Goal: Information Seeking & Learning: Find specific page/section

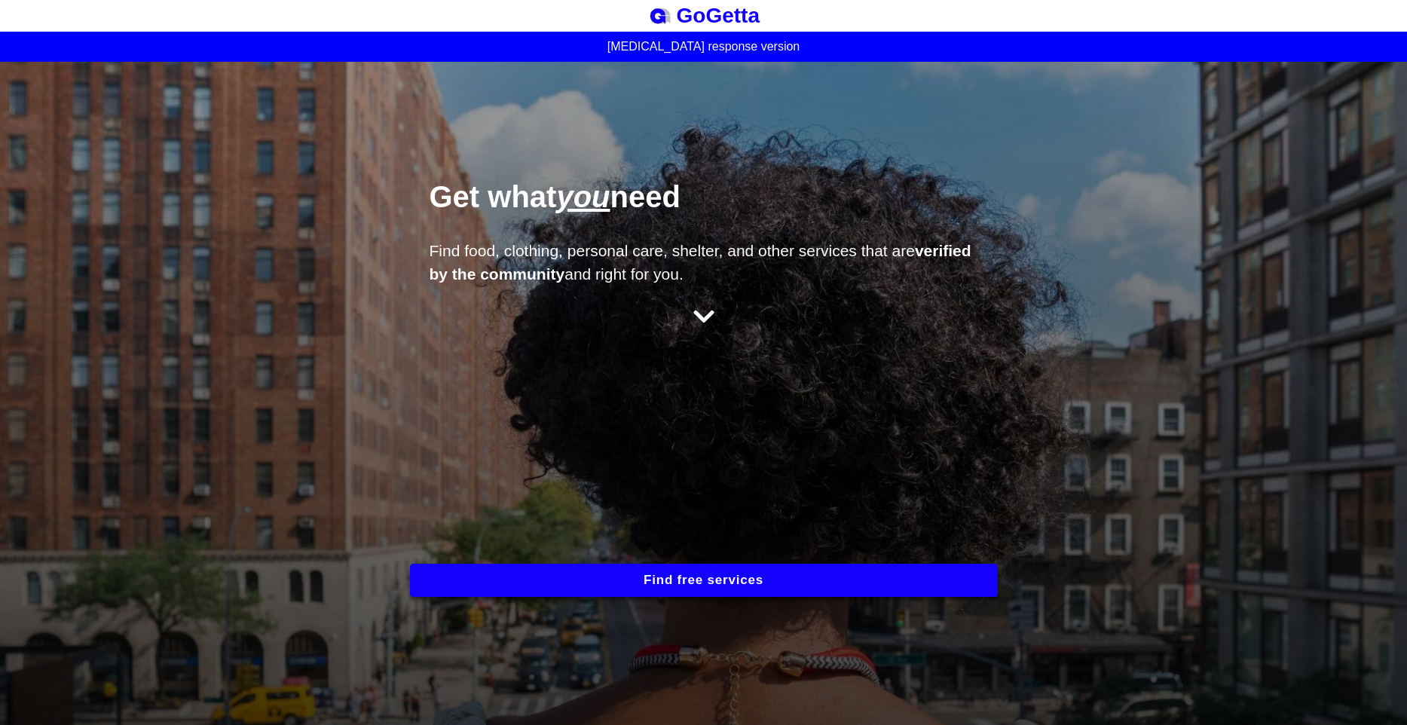
click at [697, 583] on button "Find free services" at bounding box center [704, 580] width 588 height 33
click at [709, 577] on button "Find free services" at bounding box center [704, 580] width 588 height 33
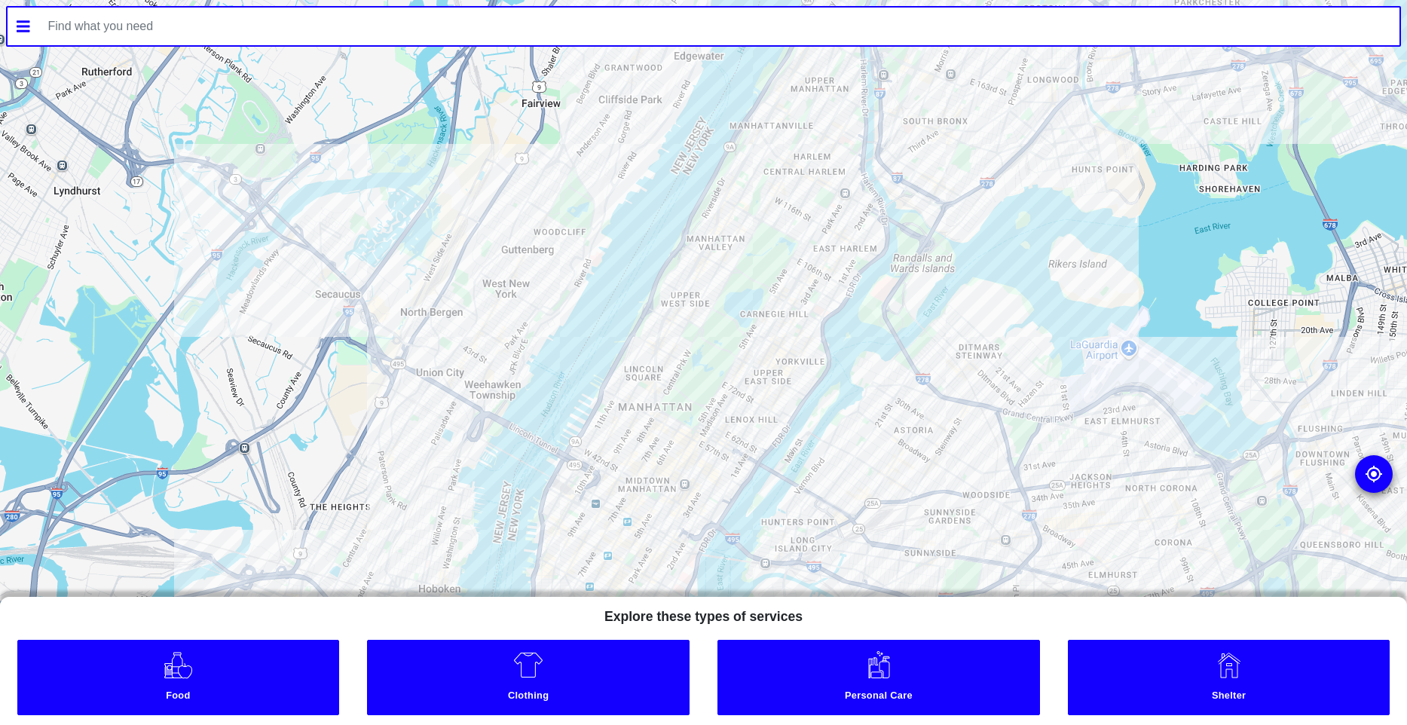
click at [219, 33] on input "text" at bounding box center [719, 27] width 1361 height 38
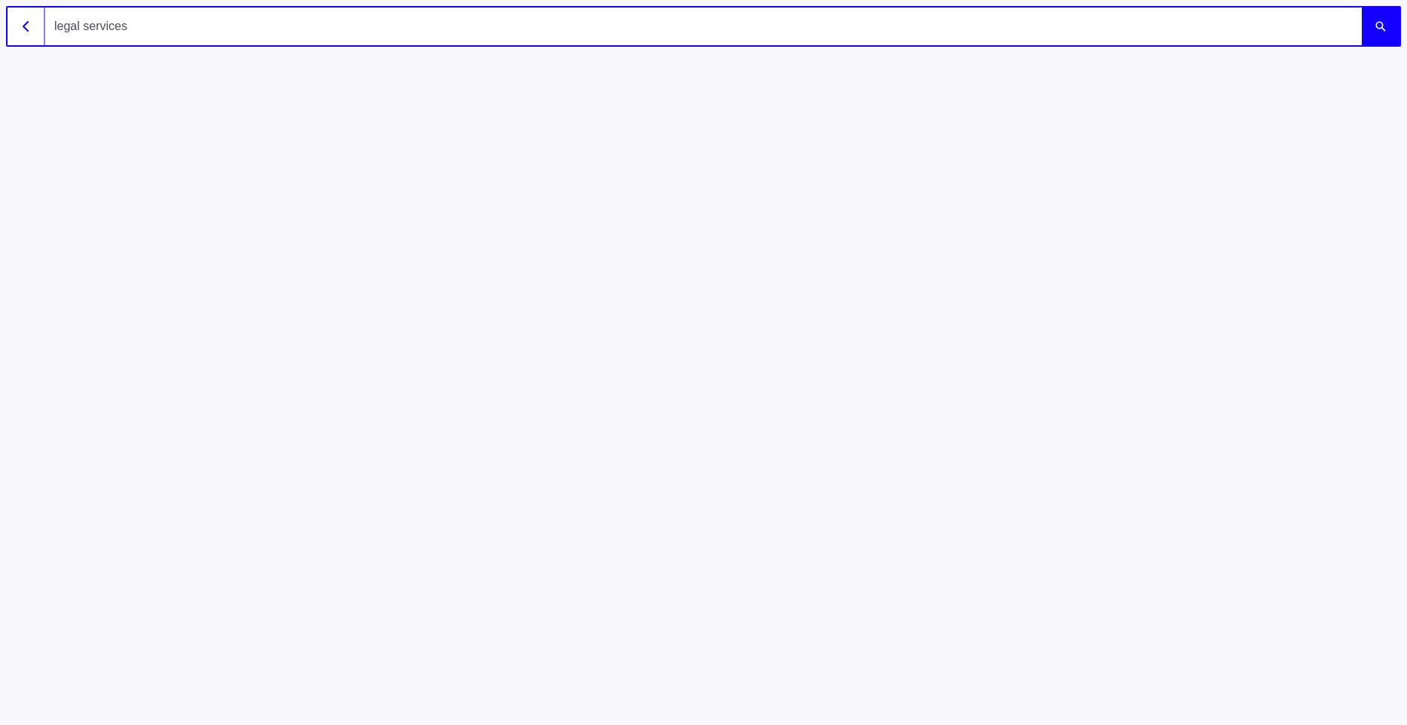
type input "legal services n"
click at [1362, 8] on button "submit" at bounding box center [1381, 27] width 38 height 38
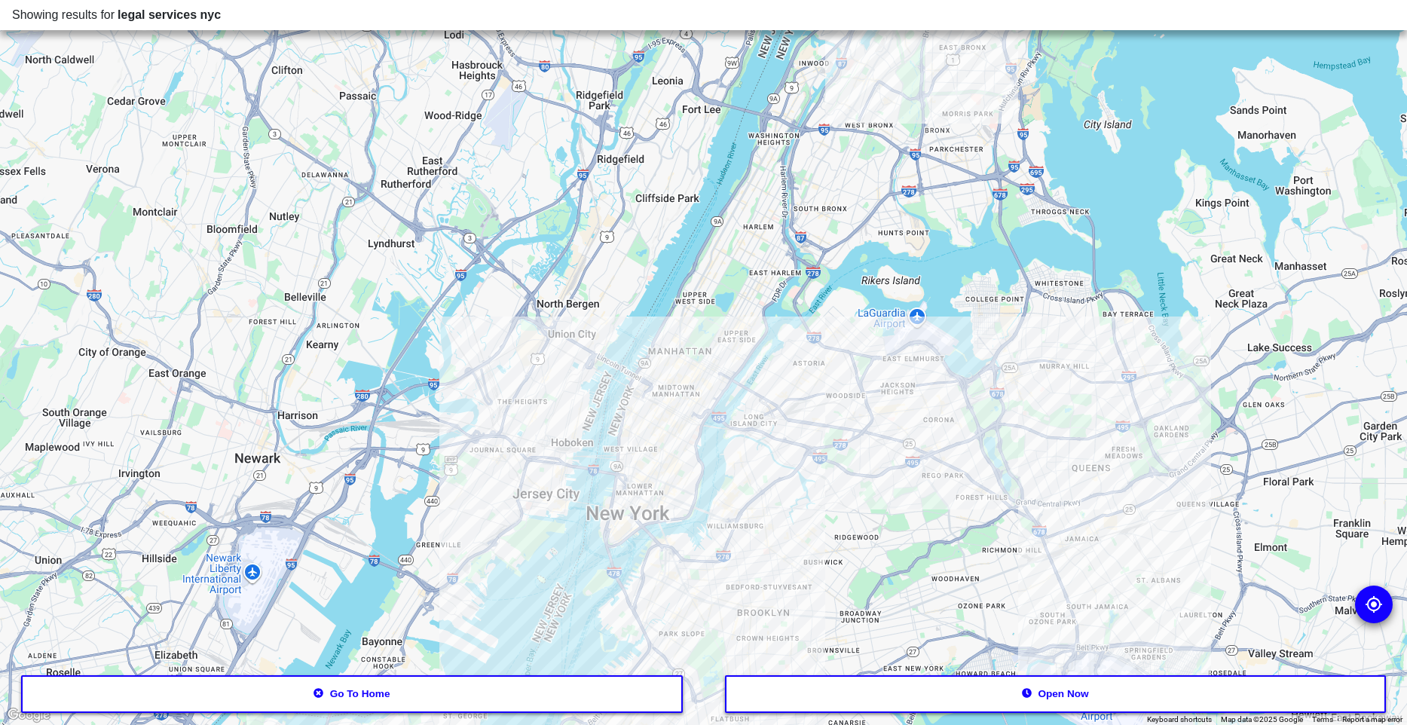
click at [694, 426] on div at bounding box center [703, 362] width 1407 height 725
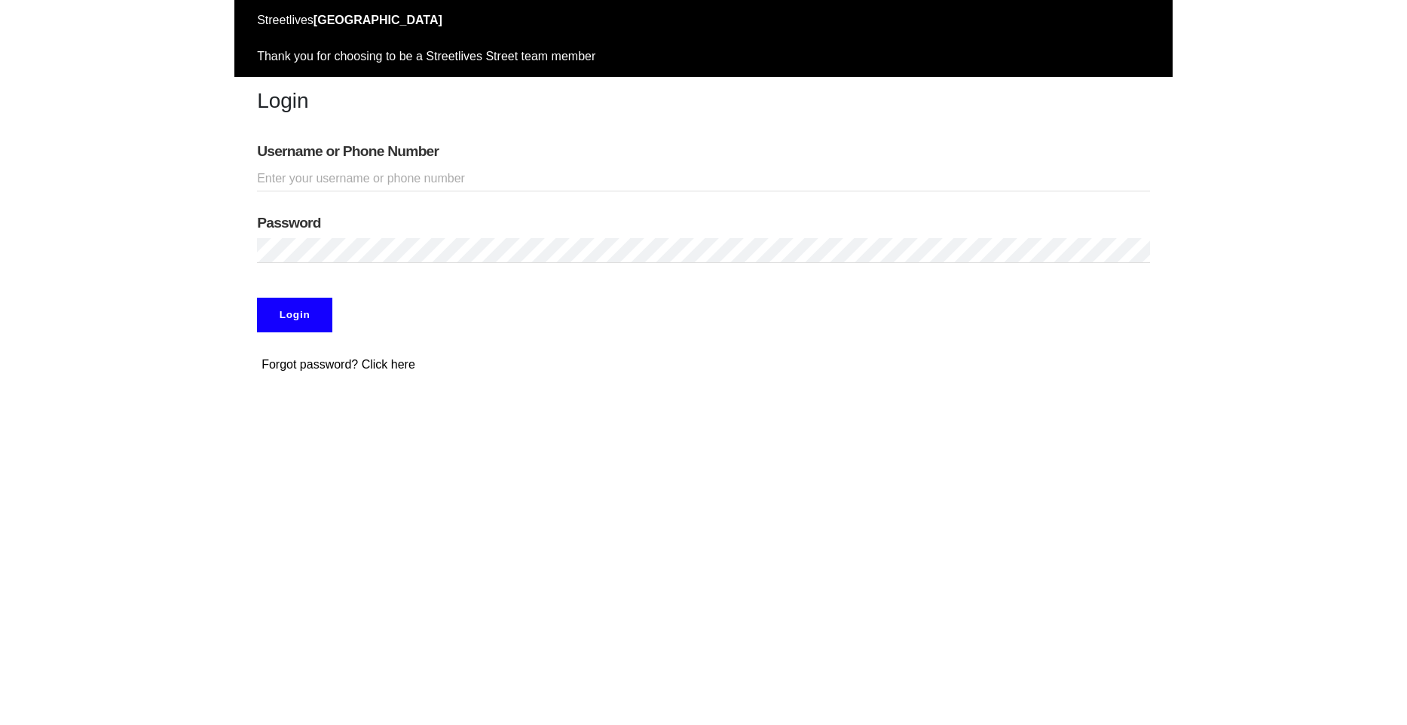
click at [384, 179] on input "Username or Phone Number" at bounding box center [703, 179] width 893 height 25
type input "jake"
click at [314, 305] on input "Login" at bounding box center [294, 315] width 75 height 35
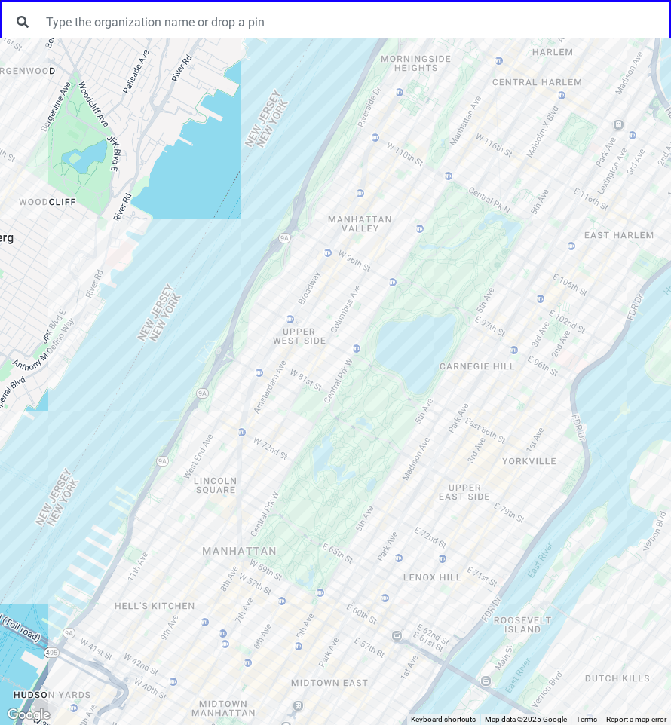
click at [403, 224] on div at bounding box center [335, 381] width 671 height 687
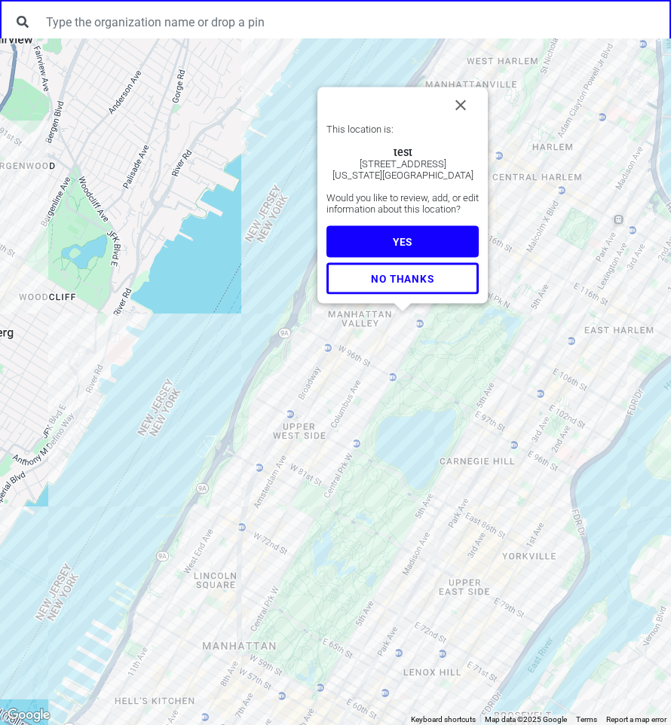
click at [417, 242] on button "YES" at bounding box center [402, 241] width 152 height 32
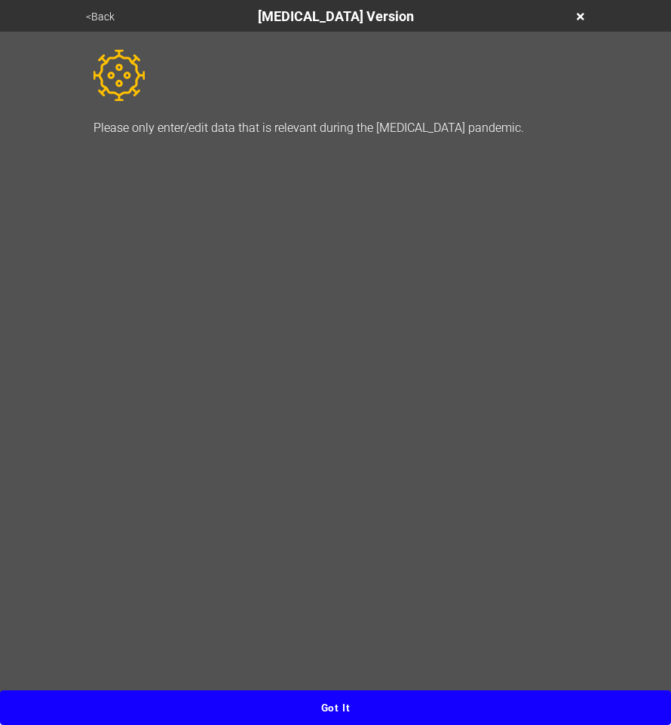
click at [442, 706] on button "Got it" at bounding box center [335, 707] width 671 height 35
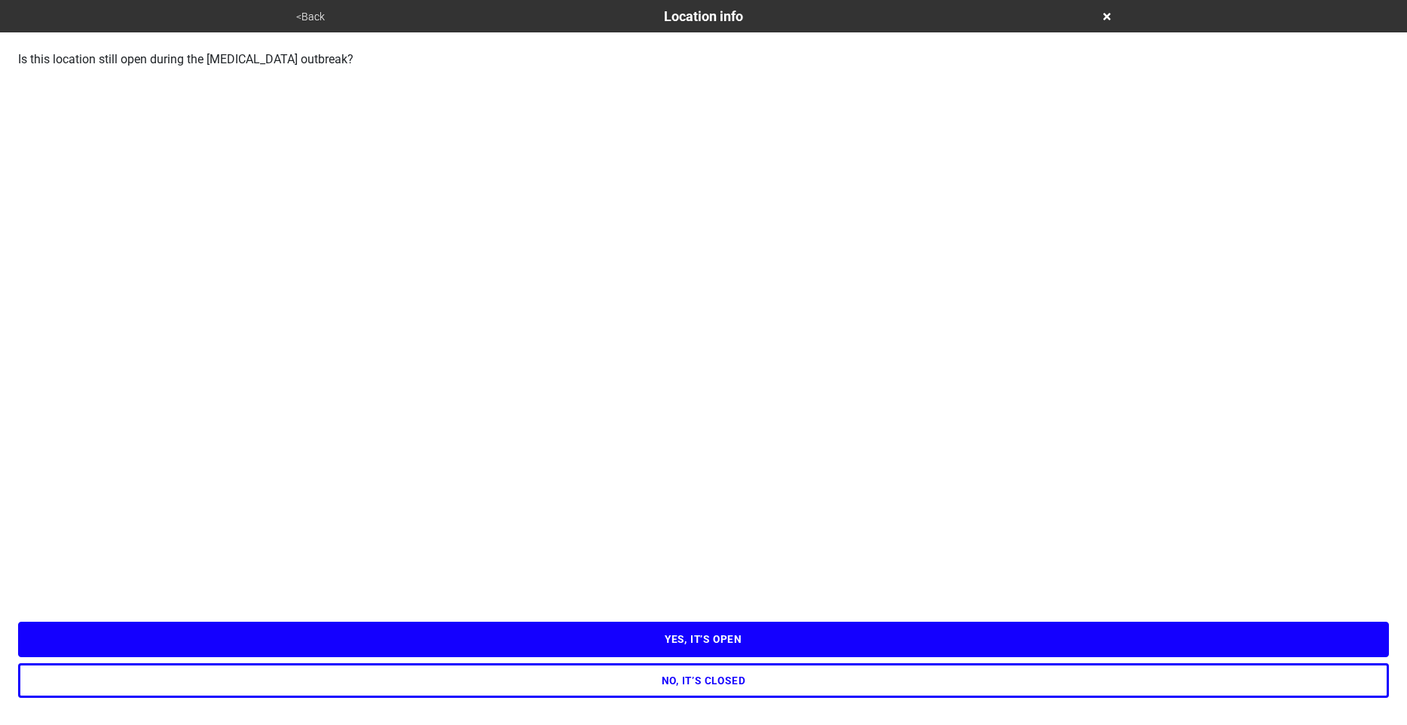
click at [697, 641] on button "YES, IT’S OPEN" at bounding box center [703, 639] width 1371 height 35
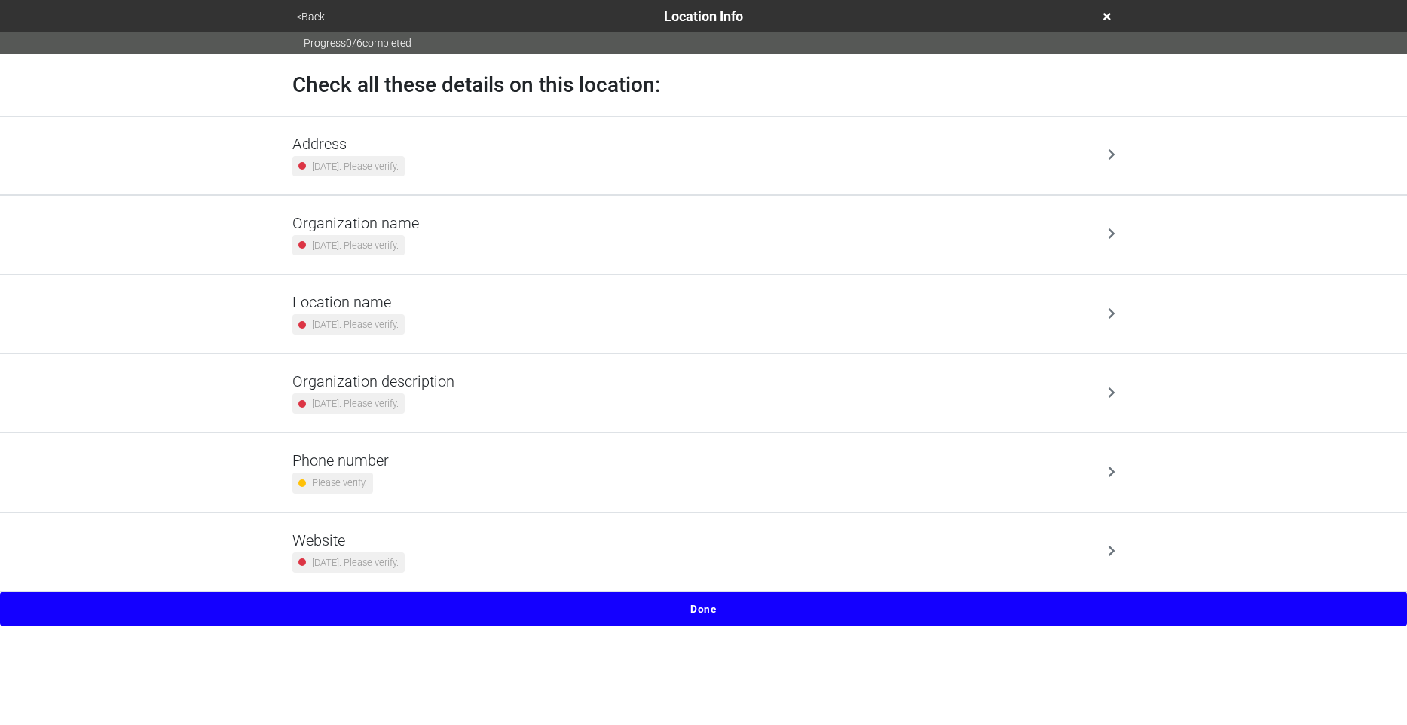
click at [670, 611] on button "Done" at bounding box center [703, 609] width 1407 height 35
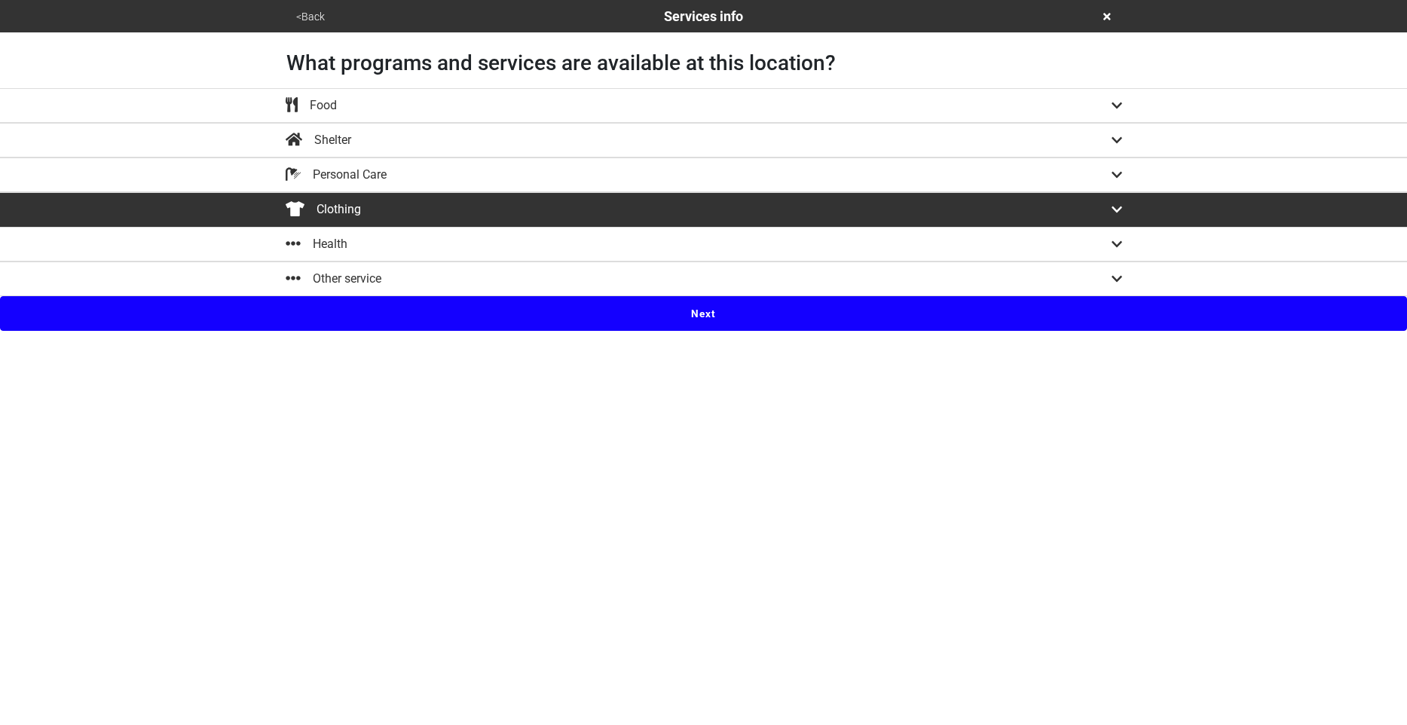
click at [515, 278] on div "Other service" at bounding box center [703, 279] width 859 height 18
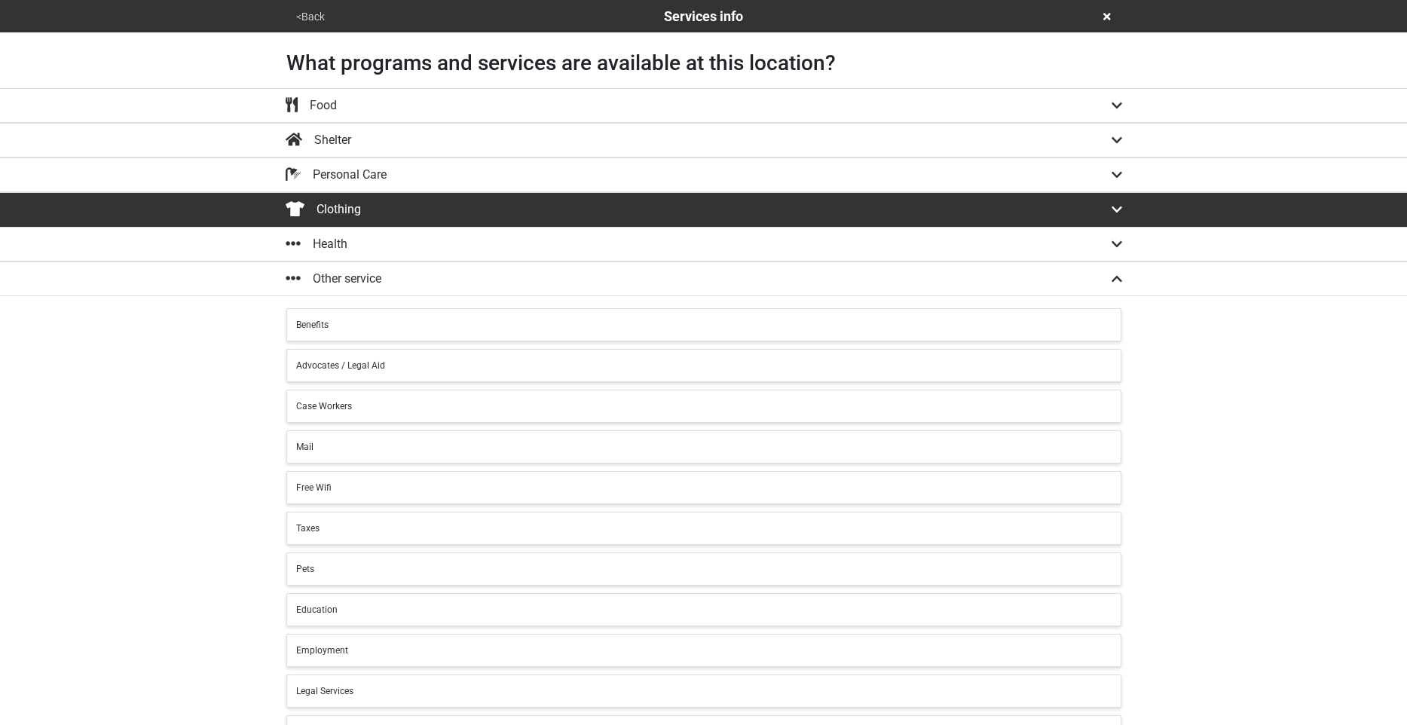
scroll to position [78, 0]
